Goal: Navigation & Orientation: Find specific page/section

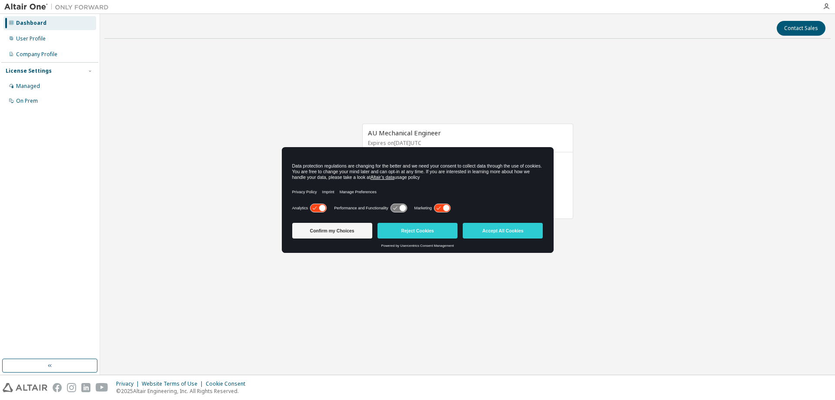
click at [321, 207] on icon at bounding box center [322, 208] width 7 height 7
click at [396, 205] on icon at bounding box center [399, 208] width 16 height 8
click at [403, 207] on icon at bounding box center [402, 208] width 7 height 7
click at [438, 209] on icon at bounding box center [442, 208] width 16 height 8
click at [353, 231] on button "Confirm my Choices" at bounding box center [332, 231] width 80 height 16
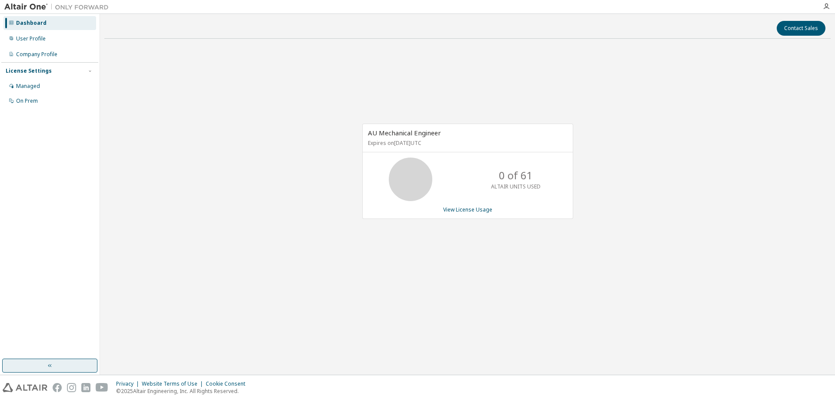
click at [54, 364] on button "button" at bounding box center [49, 365] width 95 height 14
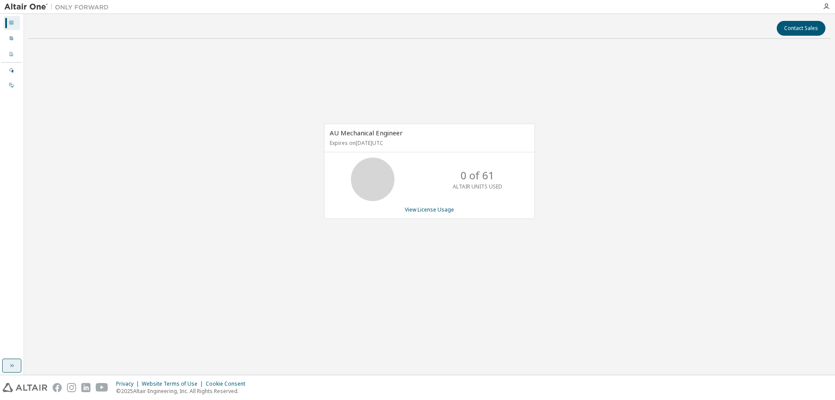
click at [7, 368] on button "button" at bounding box center [11, 365] width 19 height 14
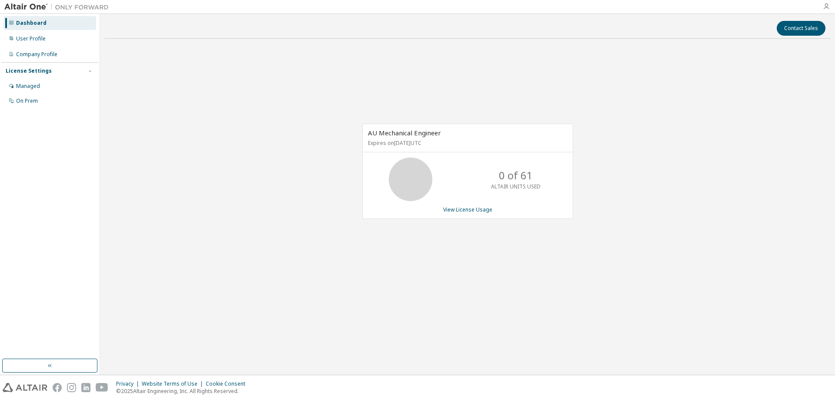
click at [827, 7] on icon "button" at bounding box center [826, 6] width 7 height 7
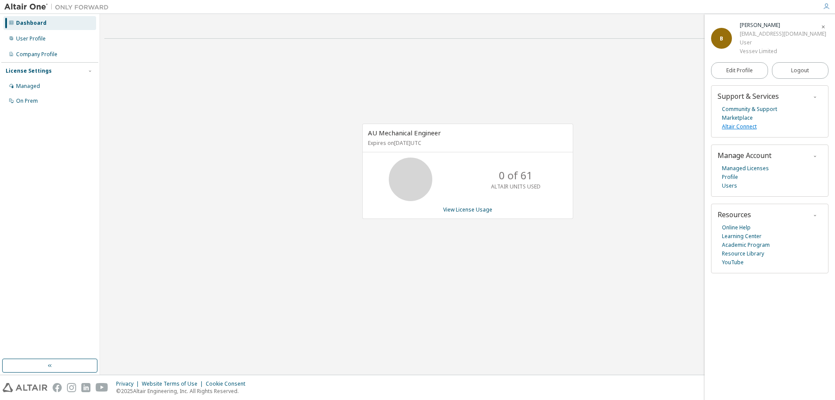
click at [743, 123] on link "Altair Connect" at bounding box center [739, 126] width 35 height 9
